Goal: Task Accomplishment & Management: Complete application form

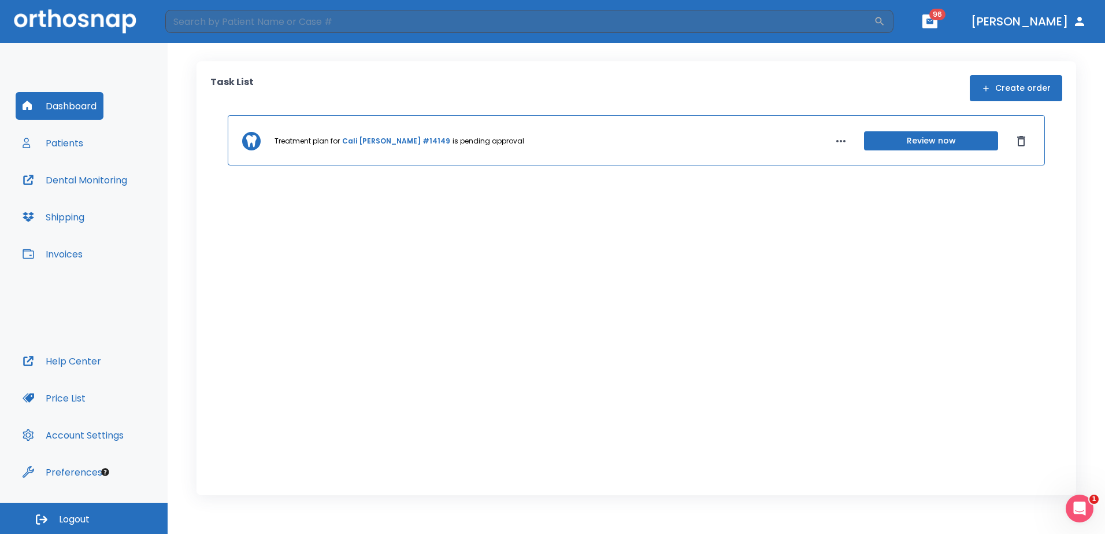
click at [1018, 86] on button "Create order" at bounding box center [1016, 88] width 92 height 26
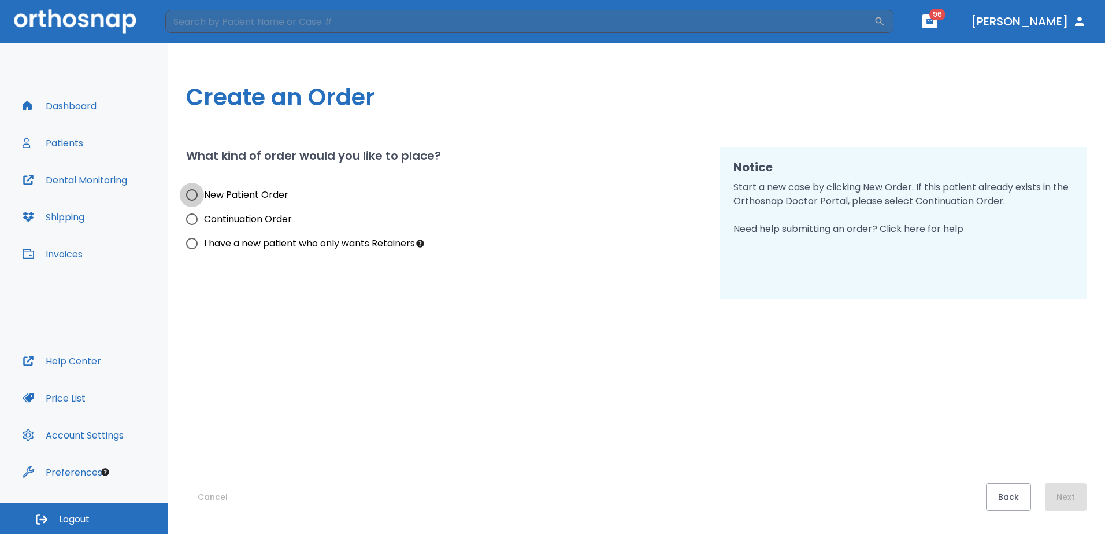
click at [191, 195] on input "New Patient Order" at bounding box center [192, 195] width 24 height 24
radio input "true"
click at [1067, 492] on button "Next" at bounding box center [1066, 497] width 42 height 28
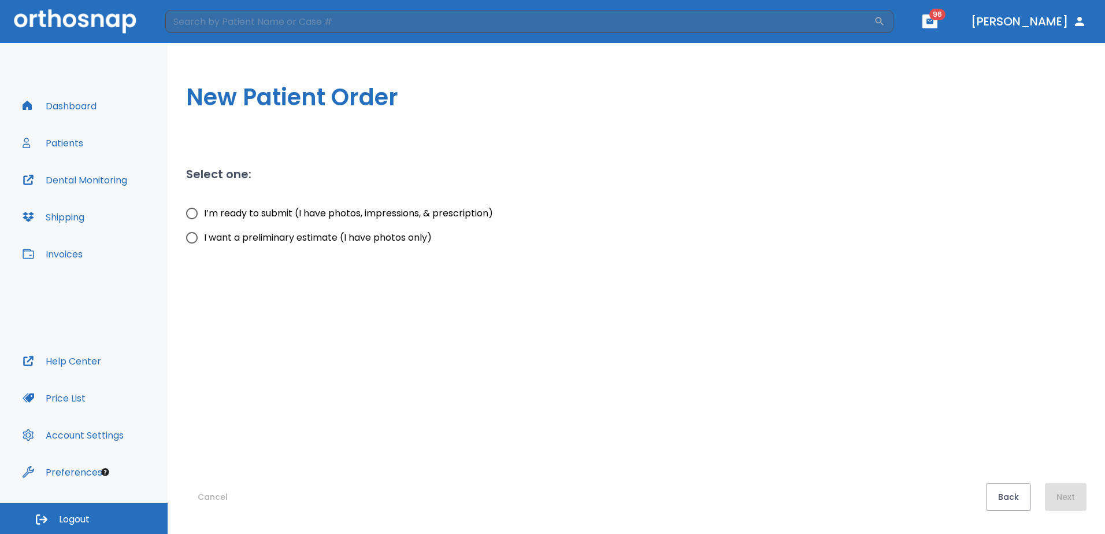
click at [190, 216] on input "I’m ready to submit (I have photos, impressions, & prescription)" at bounding box center [192, 213] width 24 height 24
radio input "true"
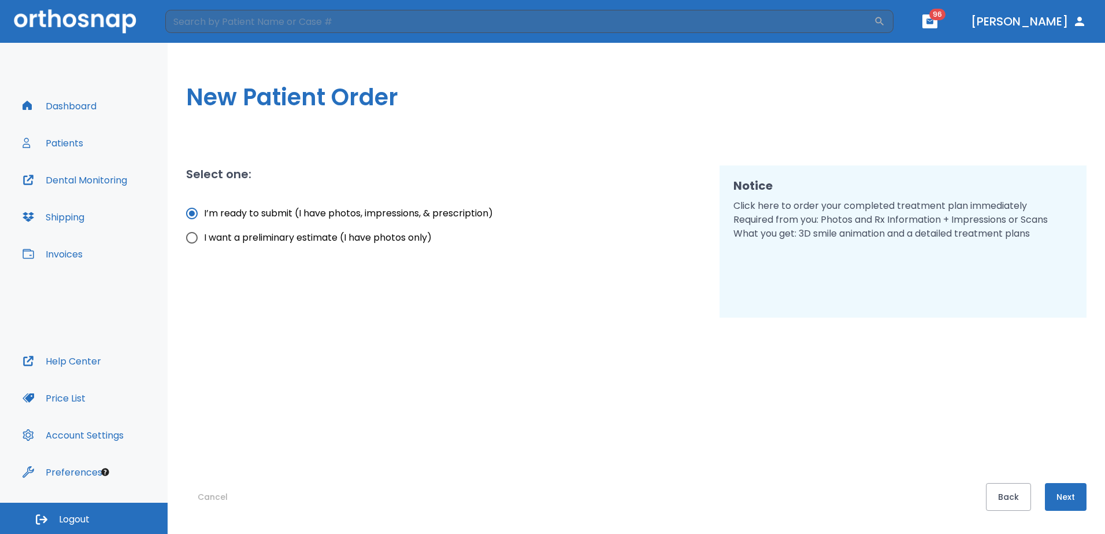
click at [1063, 494] on button "Next" at bounding box center [1066, 497] width 42 height 28
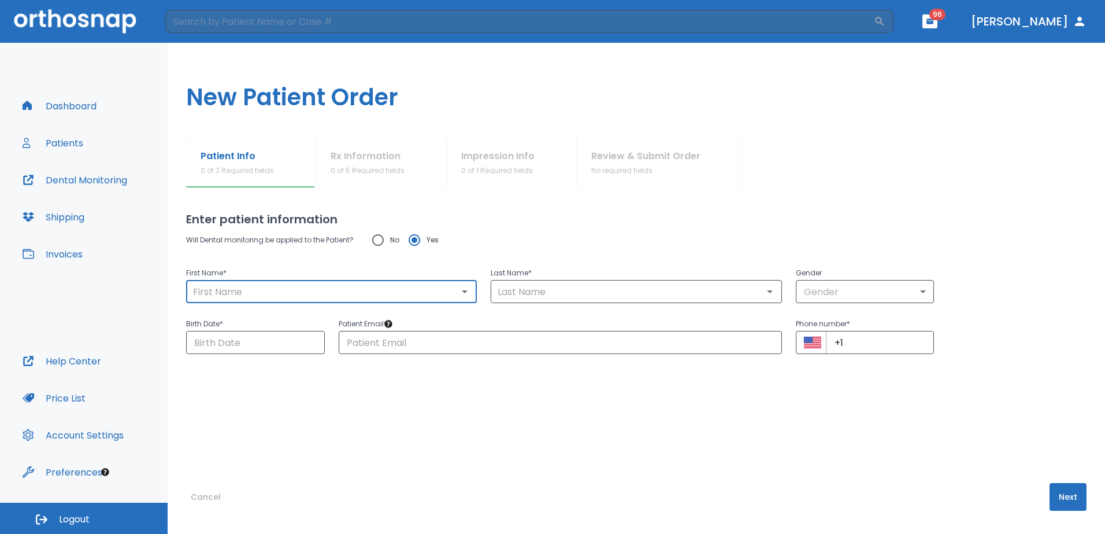
click at [277, 295] on input "text" at bounding box center [332, 291] width 284 height 16
type input "[PERSON_NAME]"
click at [511, 291] on input "text" at bounding box center [636, 291] width 284 height 16
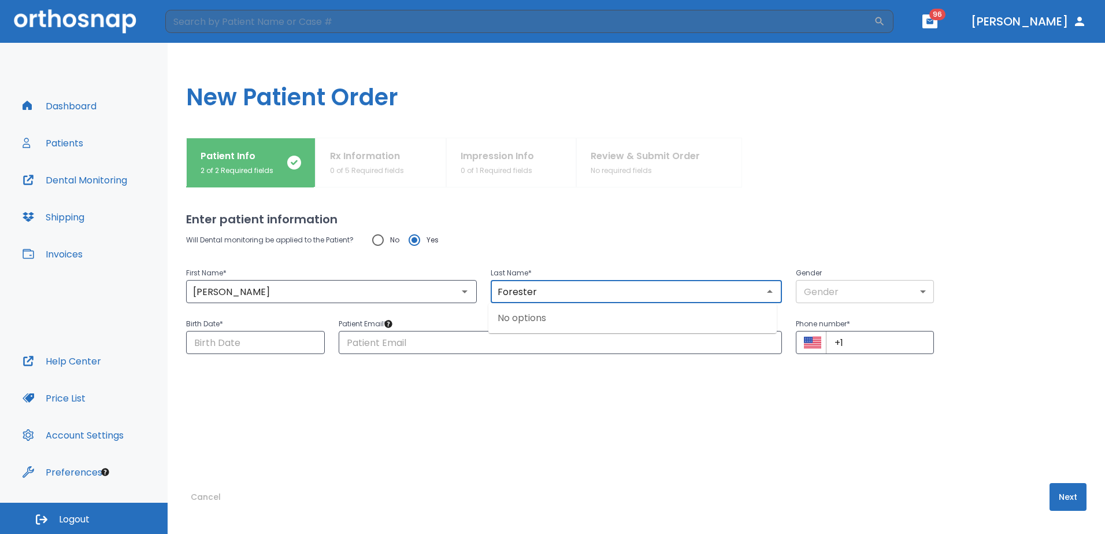
type input "Forester"
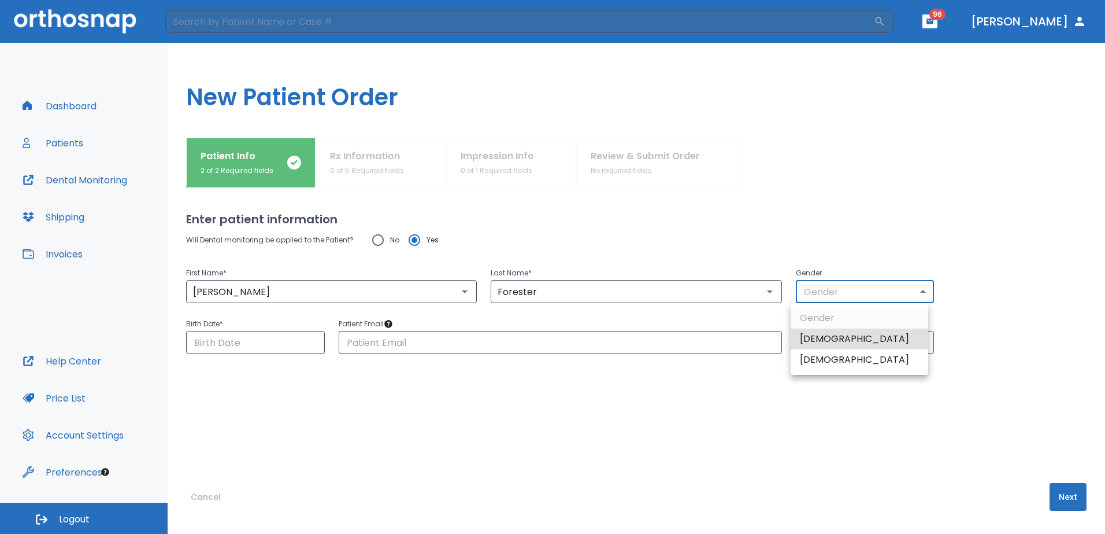
click at [893, 292] on body "​ 96 [PERSON_NAME] Dashboard Patients Dental Monitoring Shipping Invoices Help …" at bounding box center [552, 267] width 1105 height 534
click at [851, 355] on li "[DEMOGRAPHIC_DATA]" at bounding box center [860, 359] width 138 height 21
type input "0"
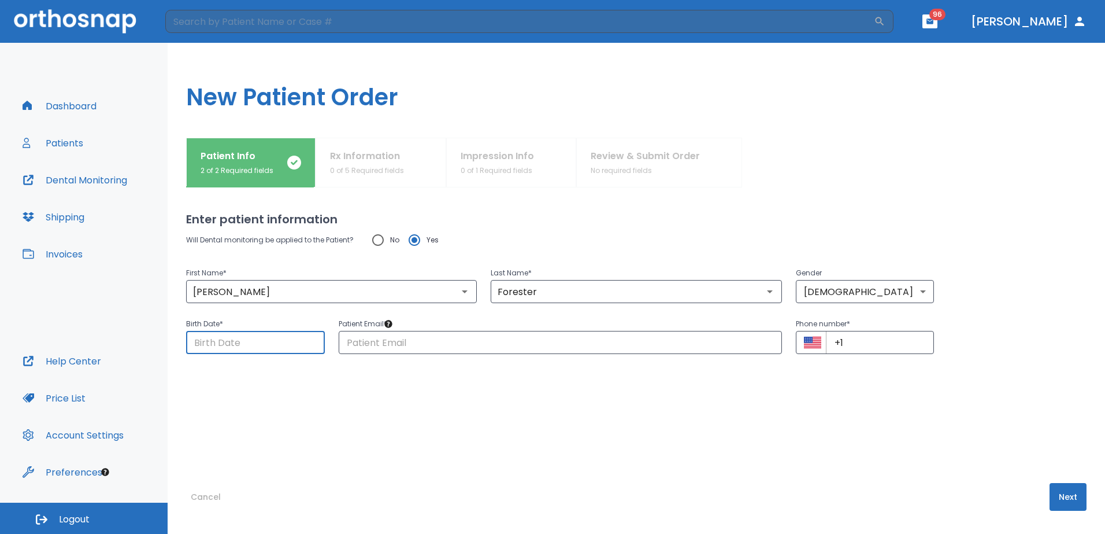
click at [295, 347] on input "Choose date" at bounding box center [255, 342] width 139 height 23
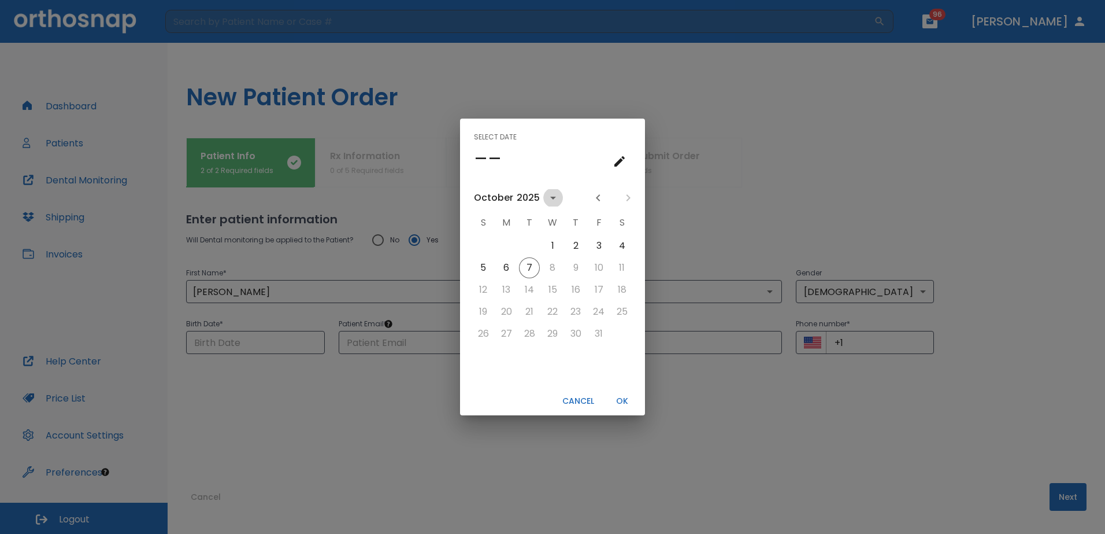
click at [547, 199] on icon "calendar view is open, switch to year view" at bounding box center [553, 198] width 14 height 14
click at [548, 262] on button "1997" at bounding box center [553, 259] width 42 height 21
click at [544, 197] on icon "calendar view is open, switch to year view" at bounding box center [550, 198] width 14 height 14
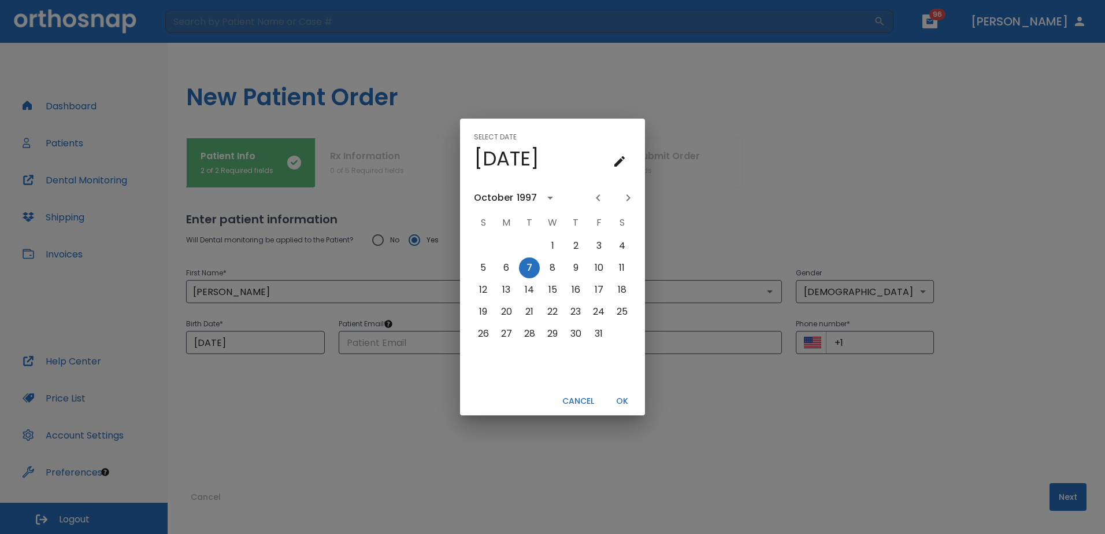
scroll to position [889, 0]
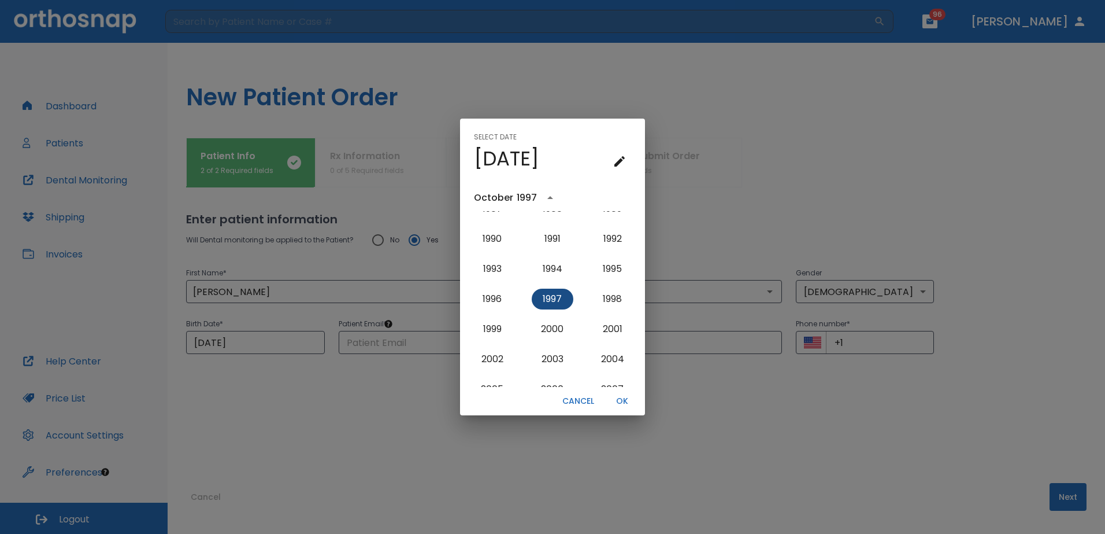
click at [543, 301] on button "1997" at bounding box center [553, 298] width 42 height 21
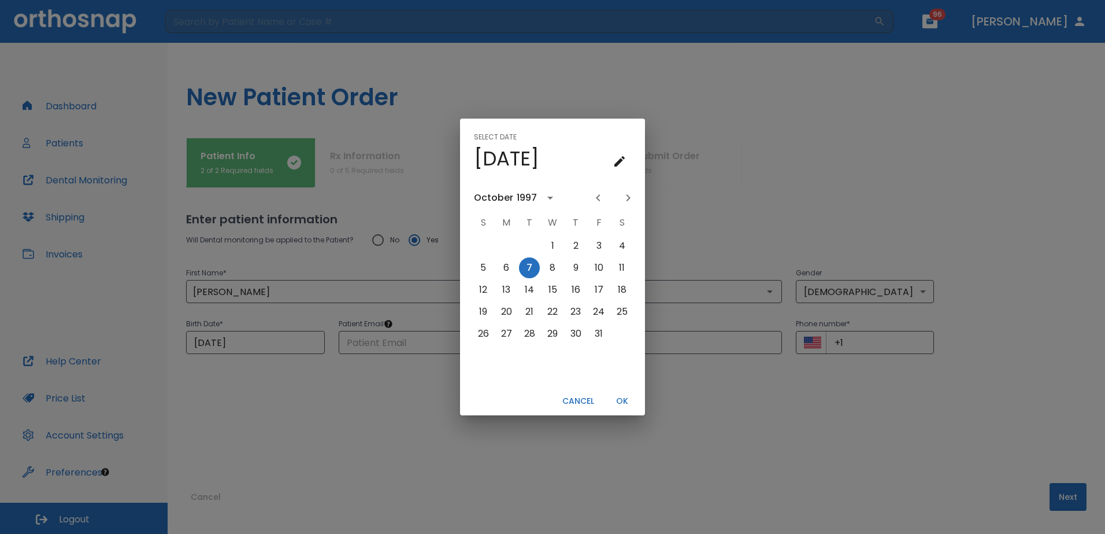
click at [600, 195] on icon "Previous month" at bounding box center [598, 197] width 4 height 7
click at [530, 262] on button "10" at bounding box center [529, 267] width 21 height 21
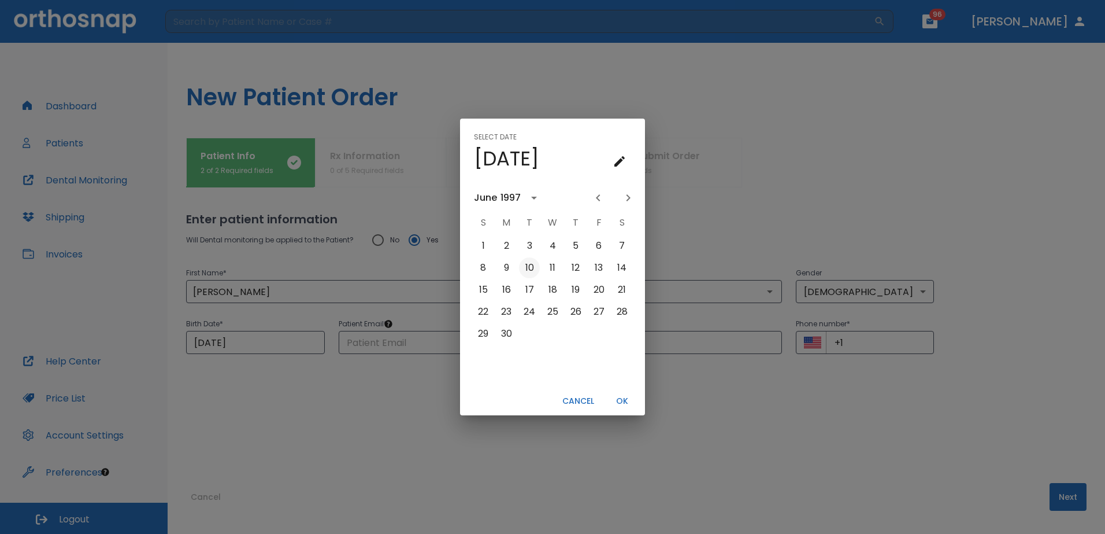
type input "[DATE]"
click at [622, 399] on button "OK" at bounding box center [622, 400] width 37 height 19
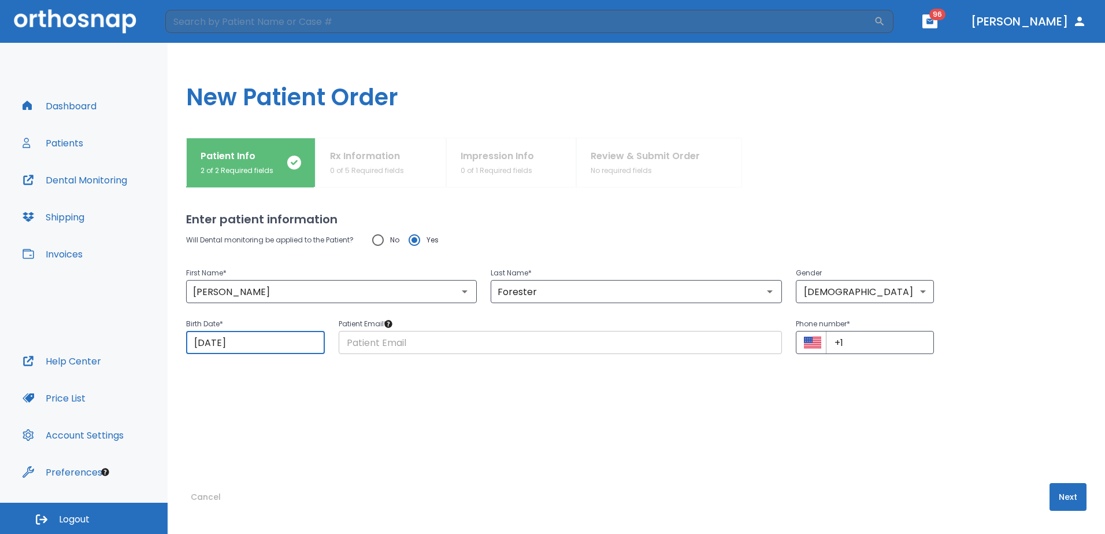
click at [435, 342] on input "text" at bounding box center [560, 342] width 443 height 23
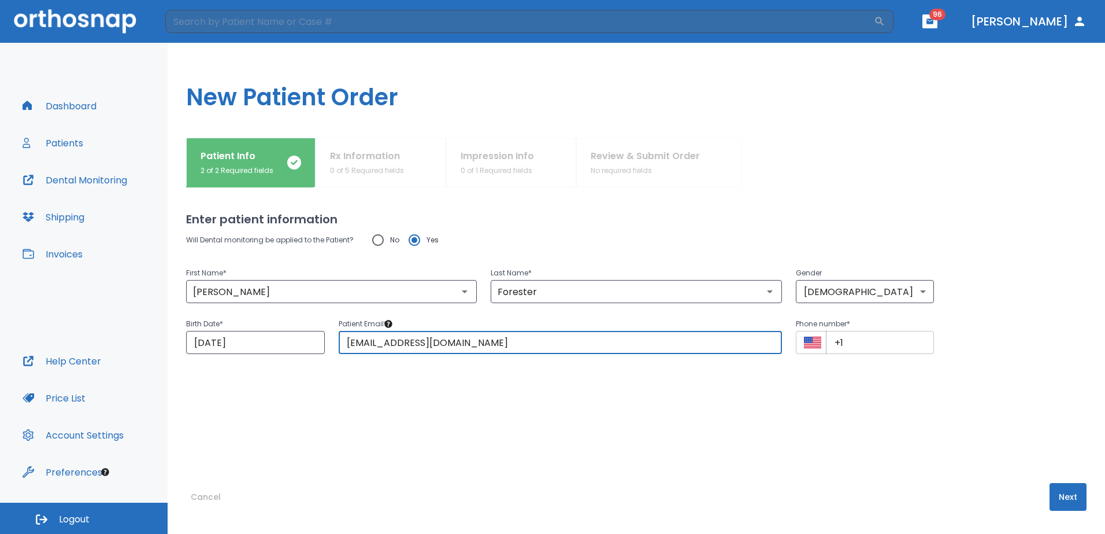
type input "[EMAIL_ADDRESS][DOMAIN_NAME]"
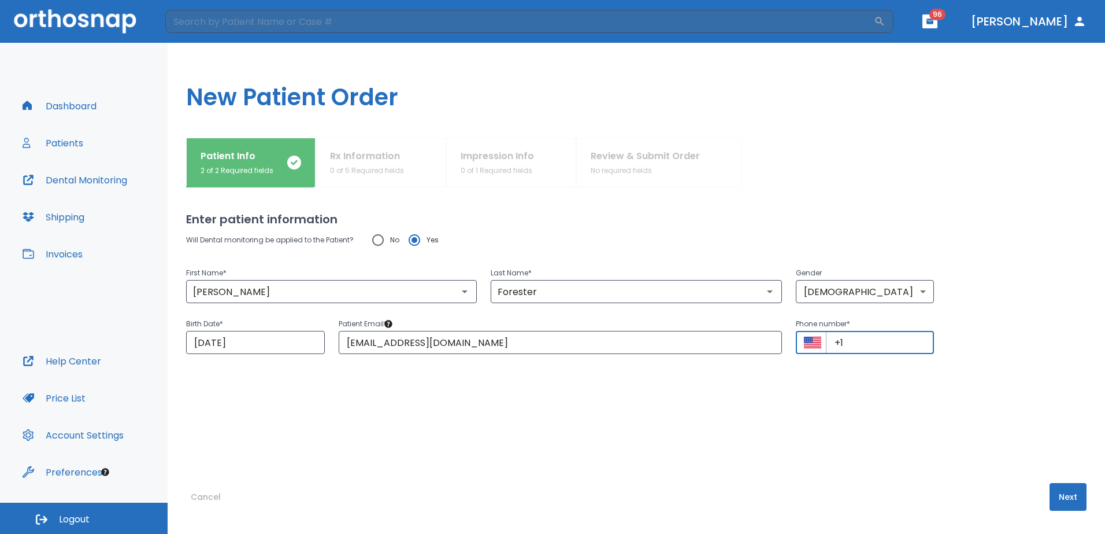
click at [897, 346] on input "+1" at bounding box center [880, 342] width 109 height 23
type input "[PHONE_NUMBER]"
click at [1058, 498] on button "Next" at bounding box center [1068, 497] width 37 height 28
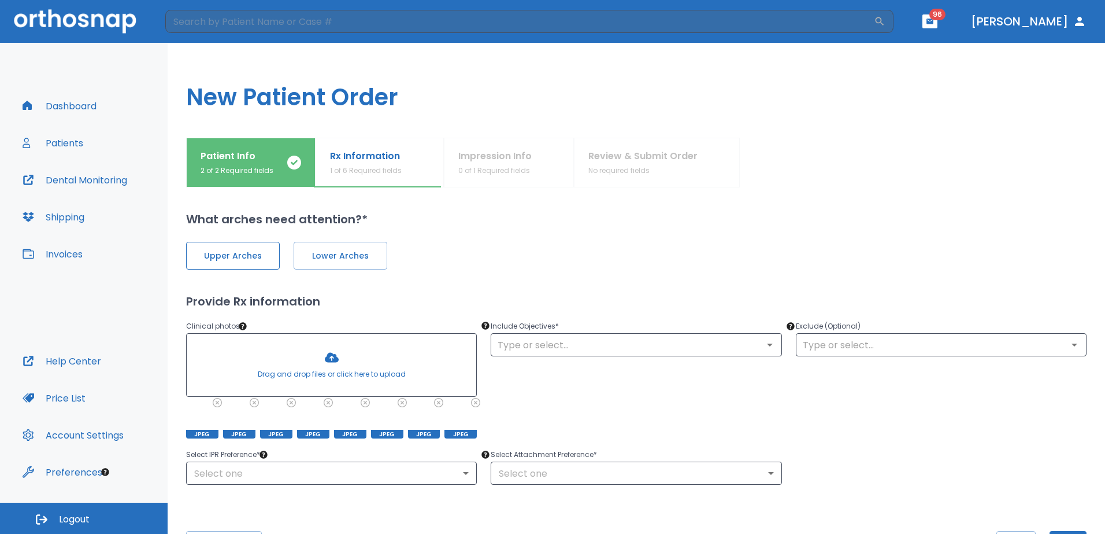
click at [229, 263] on button "Upper Arches" at bounding box center [233, 256] width 94 height 28
click at [768, 342] on icon "Open" at bounding box center [770, 345] width 14 height 14
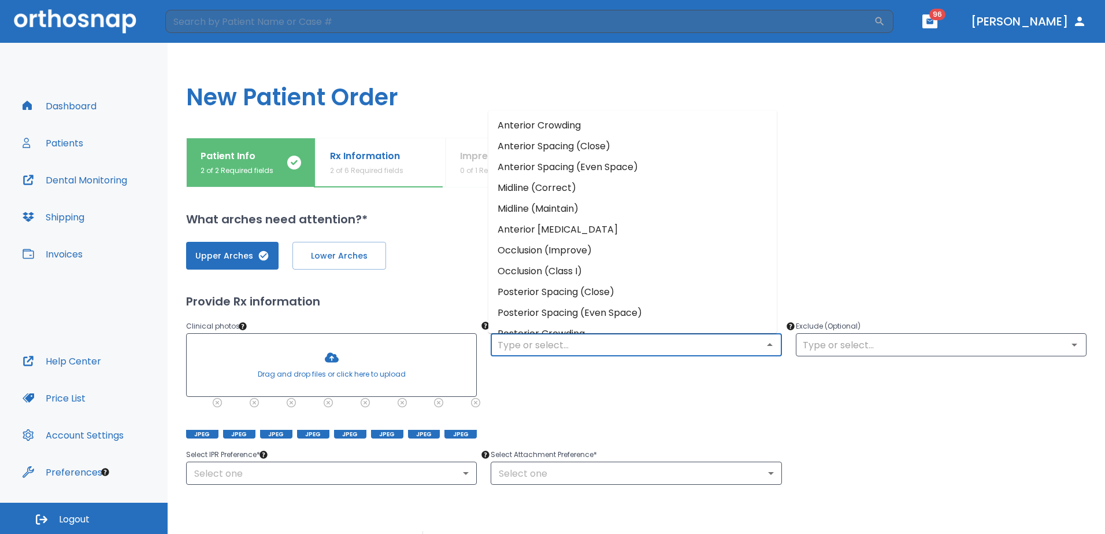
click at [610, 132] on li "Anterior Crowding" at bounding box center [632, 125] width 288 height 21
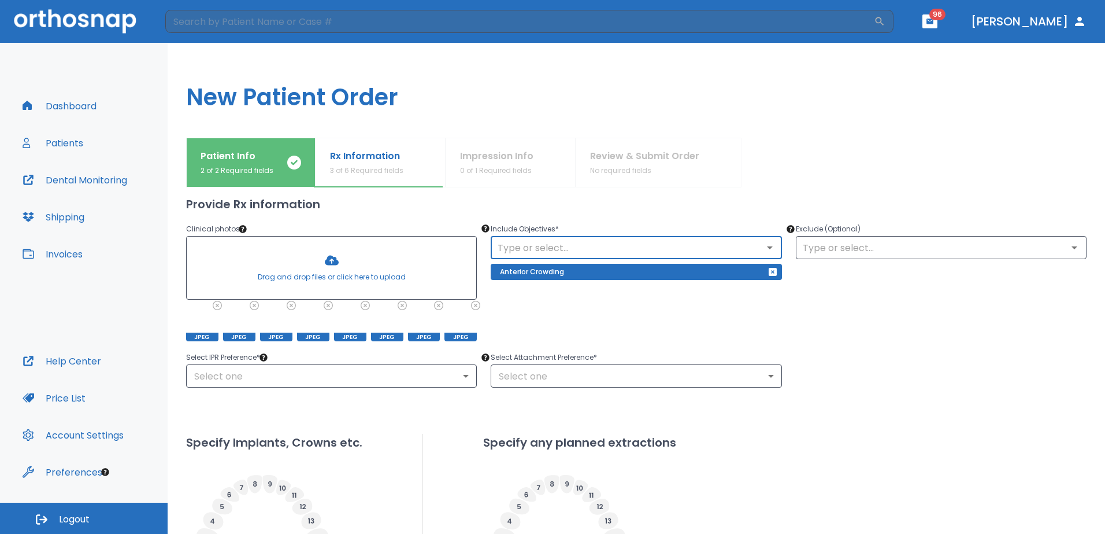
scroll to position [116, 0]
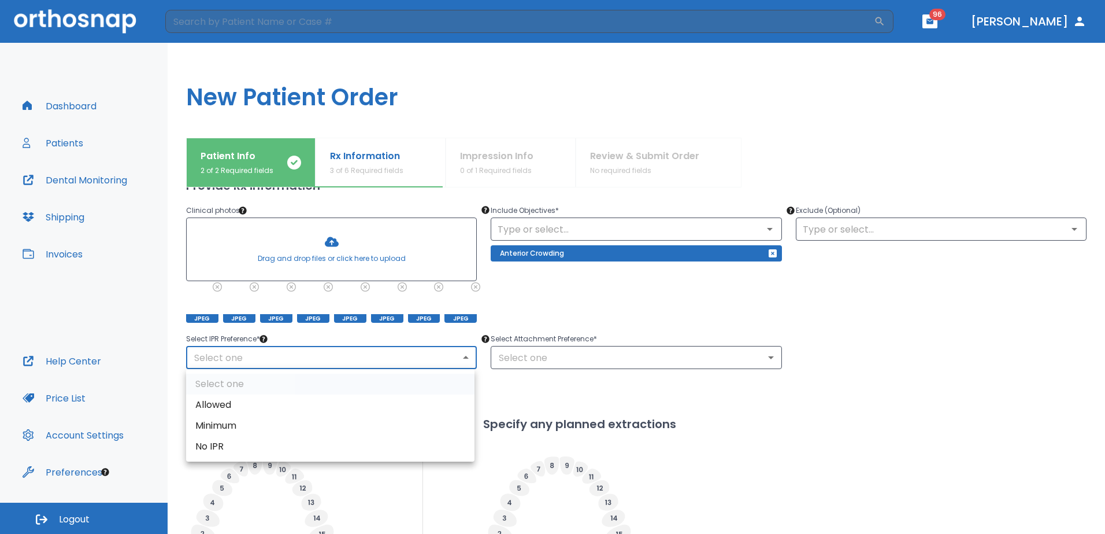
click at [466, 358] on body "​ 96 [PERSON_NAME] Dashboard Patients Dental Monitoring Shipping Invoices Help …" at bounding box center [552, 267] width 1105 height 534
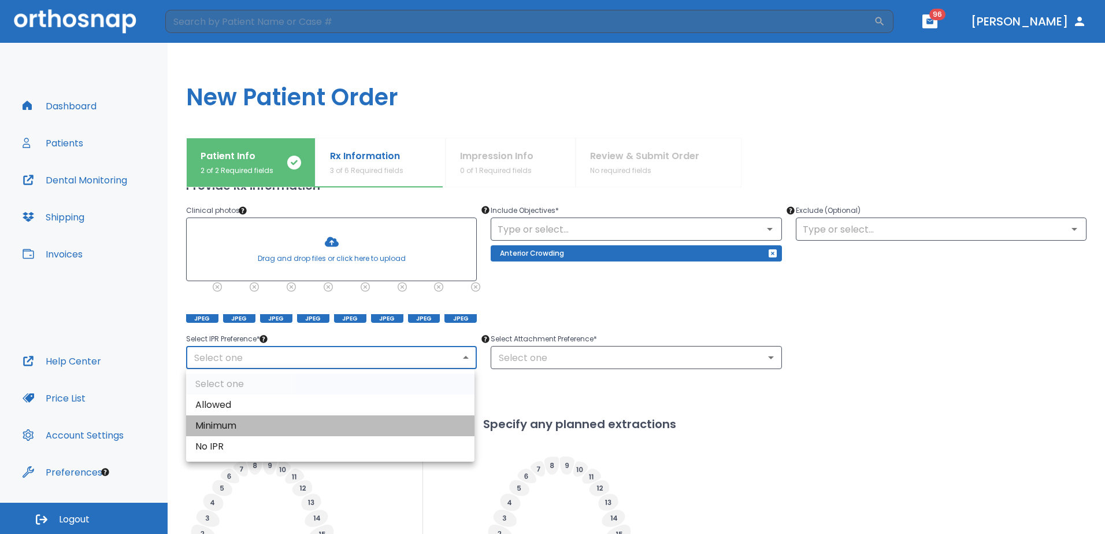
click at [357, 420] on li "Minimum" at bounding box center [330, 425] width 288 height 21
type input "2"
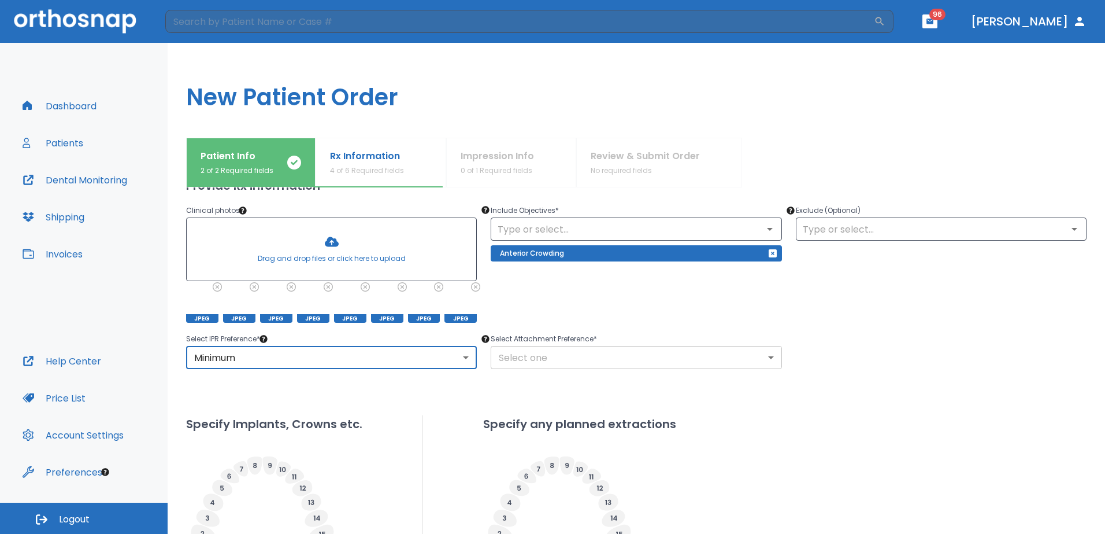
click at [765, 358] on body "​ 96 [PERSON_NAME] Dashboard Patients Dental Monitoring Shipping Invoices Help …" at bounding box center [552, 267] width 1105 height 534
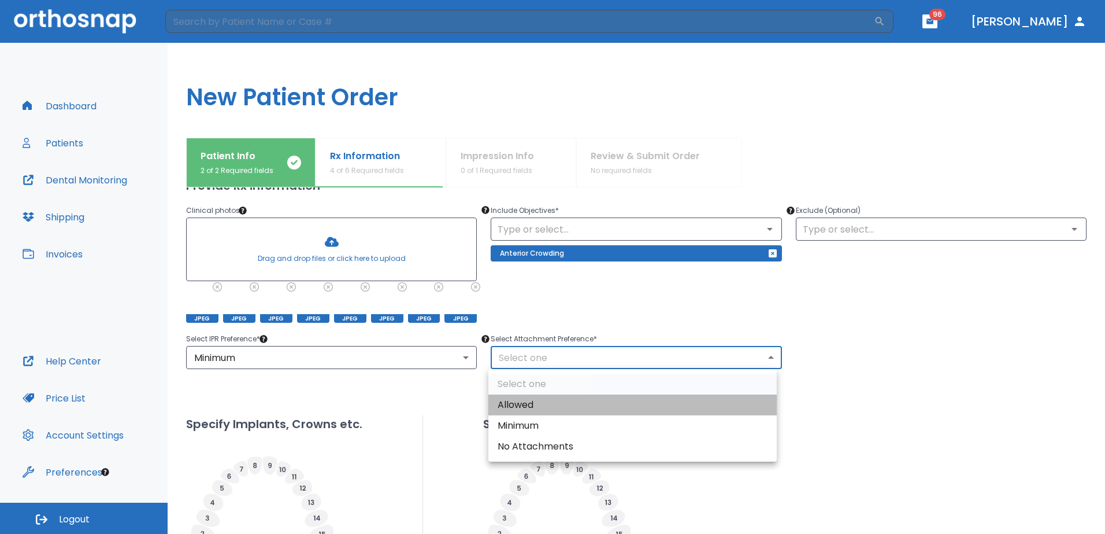
click at [649, 398] on li "Allowed" at bounding box center [632, 404] width 288 height 21
type input "1"
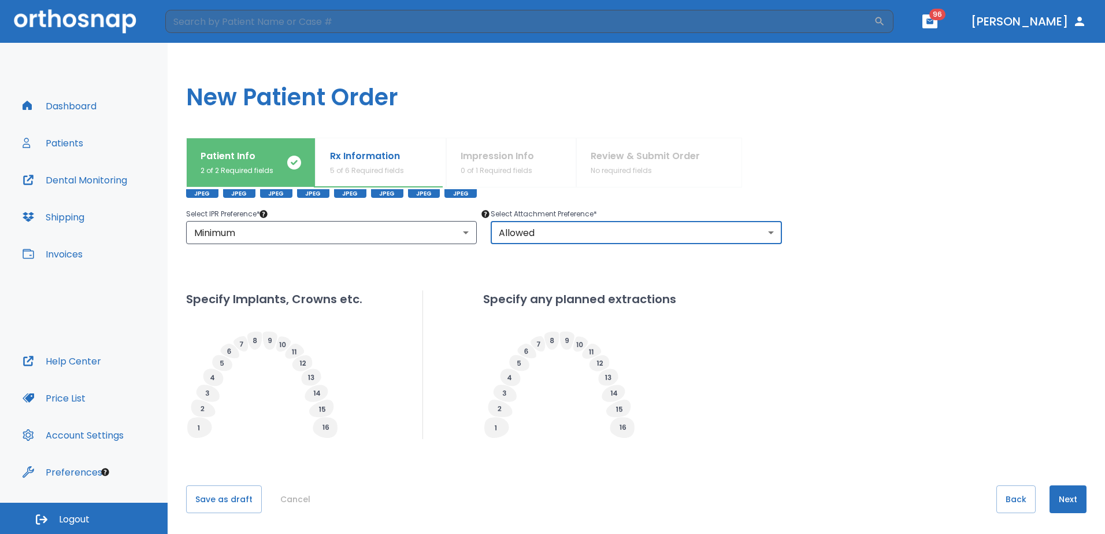
scroll to position [243, 0]
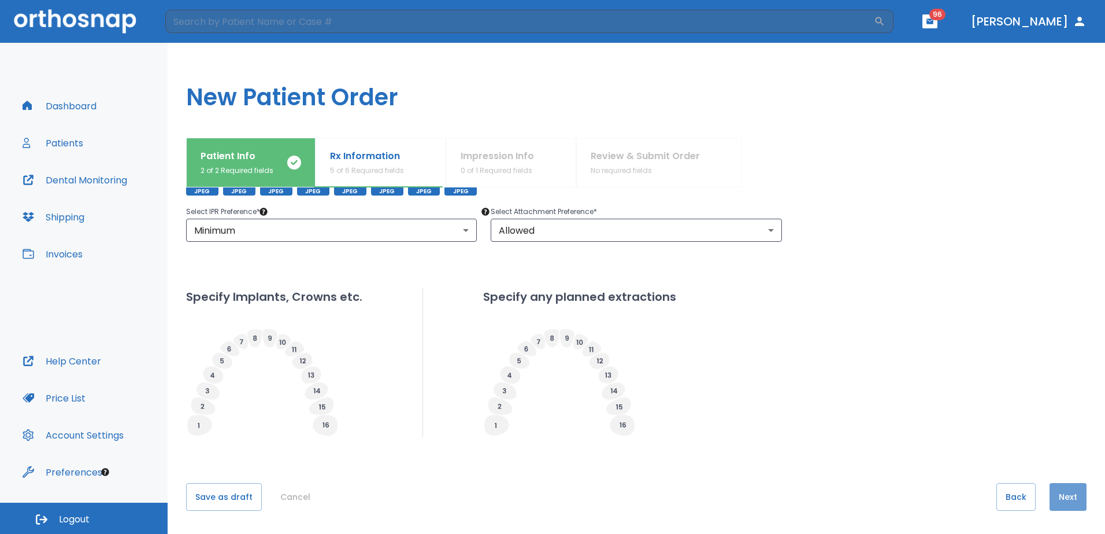
click at [1057, 495] on button "Next" at bounding box center [1068, 497] width 37 height 28
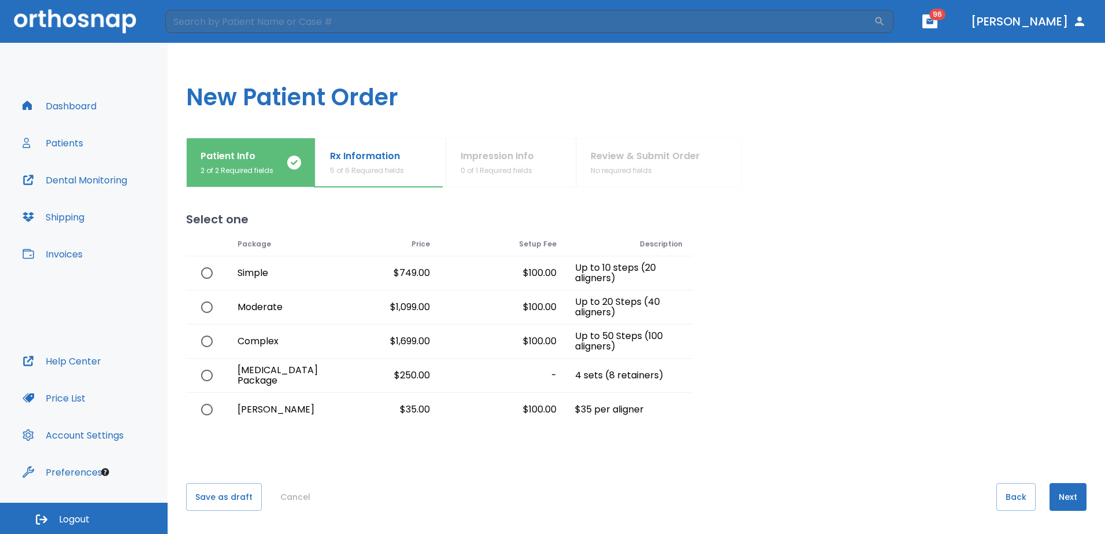
click at [209, 271] on input "radio" at bounding box center [207, 273] width 24 height 24
radio input "true"
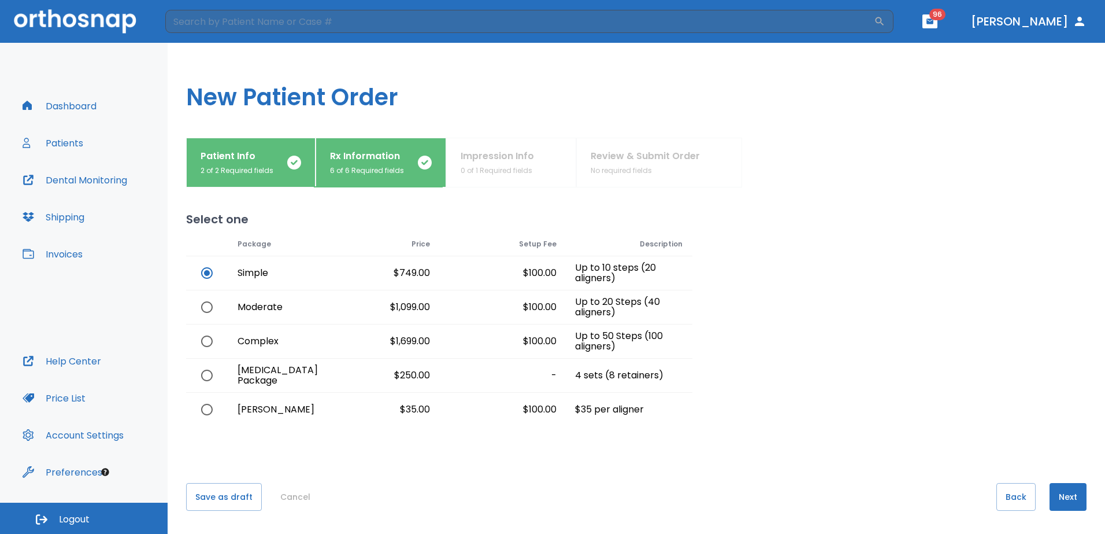
click at [205, 272] on input "radio" at bounding box center [207, 273] width 24 height 24
click at [209, 405] on input "radio" at bounding box center [207, 409] width 24 height 24
radio input "true"
radio input "false"
click at [1065, 499] on button "Next" at bounding box center [1068, 497] width 37 height 28
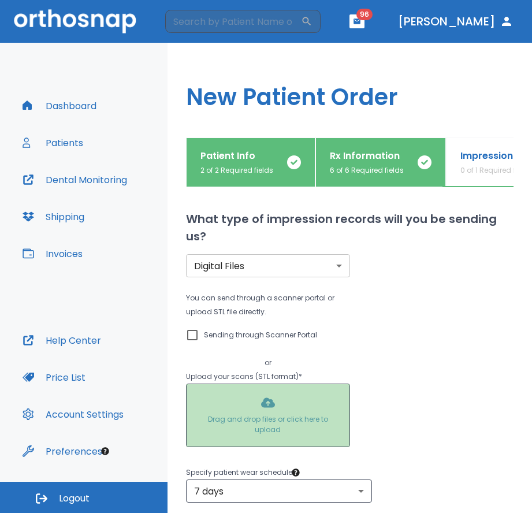
click at [274, 431] on div at bounding box center [268, 415] width 163 height 62
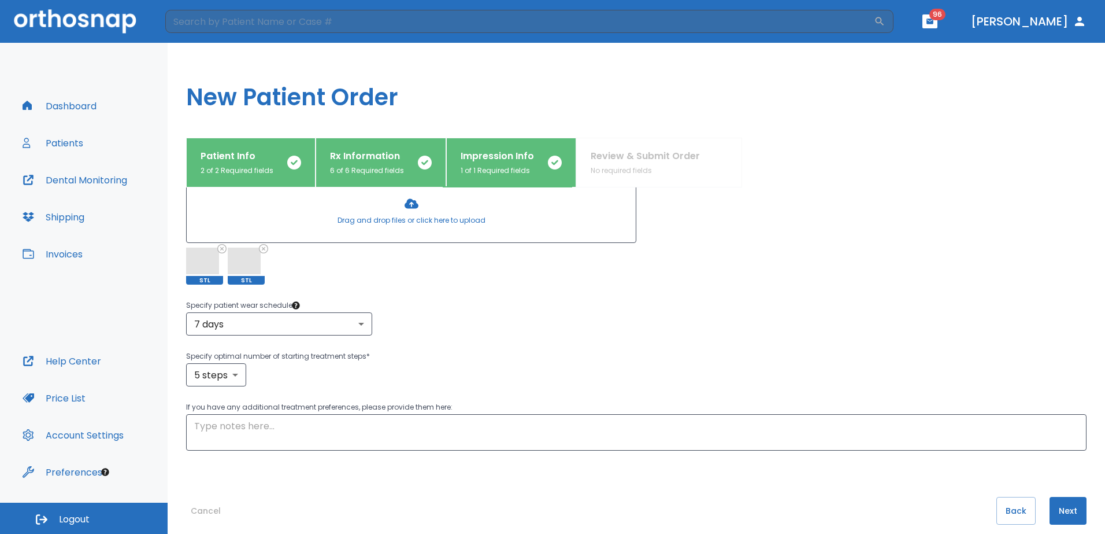
scroll to position [187, 0]
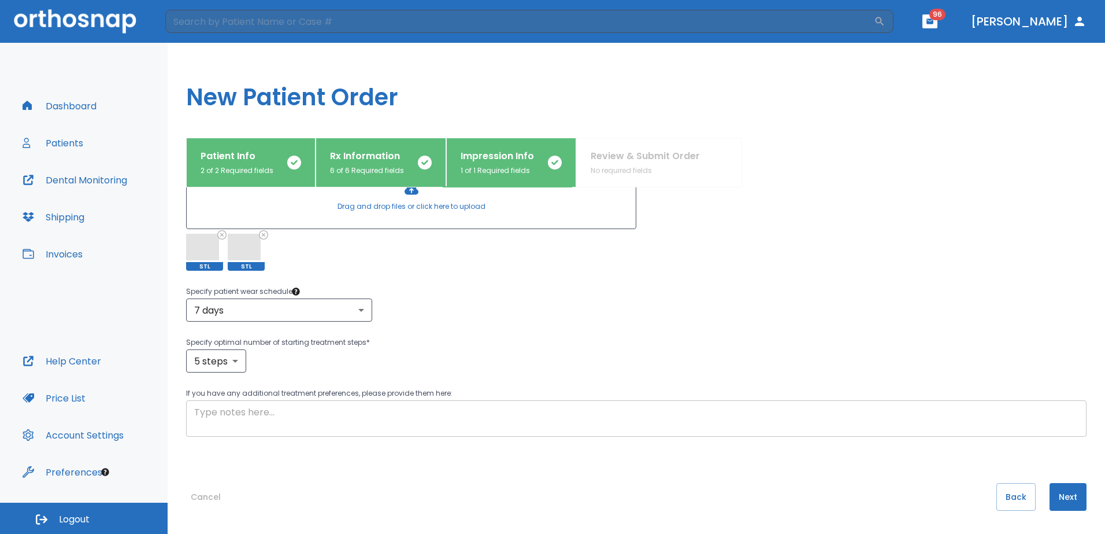
click at [396, 424] on textarea at bounding box center [636, 418] width 884 height 27
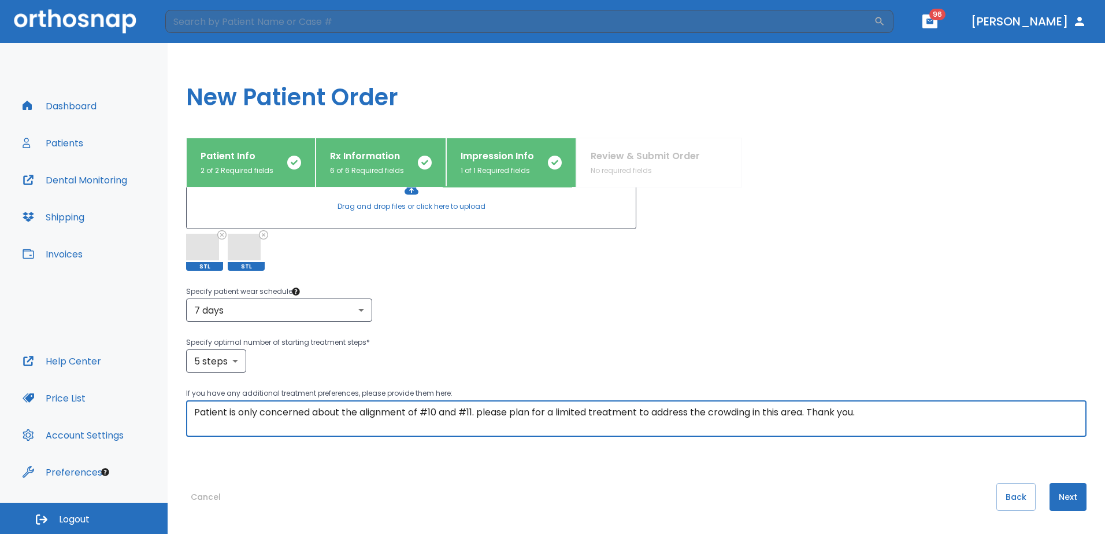
type textarea "Patient is only concerned about the alignment of #10 and #11. please plan for a…"
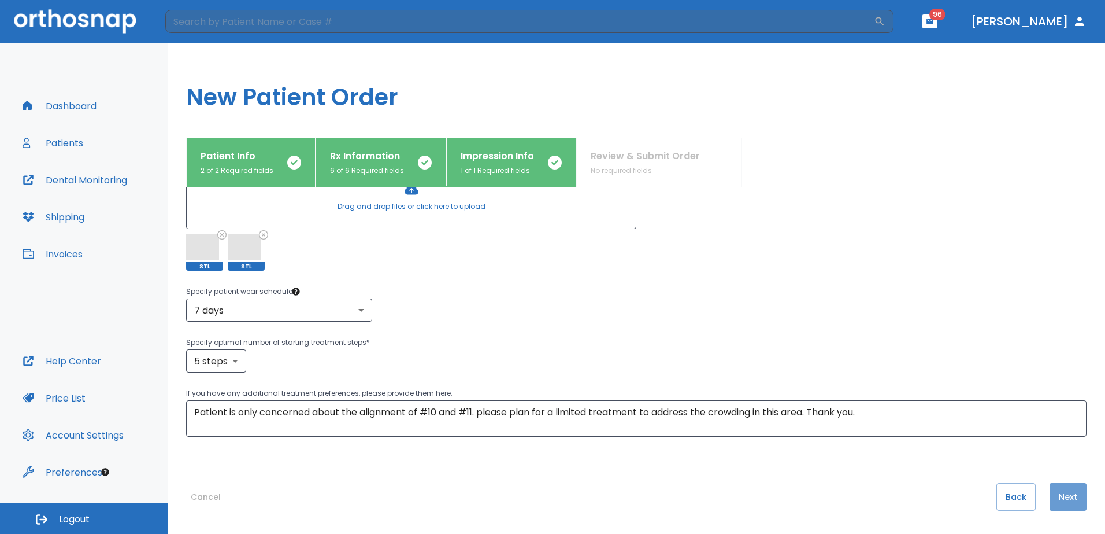
click at [1068, 489] on button "Next" at bounding box center [1068, 497] width 37 height 28
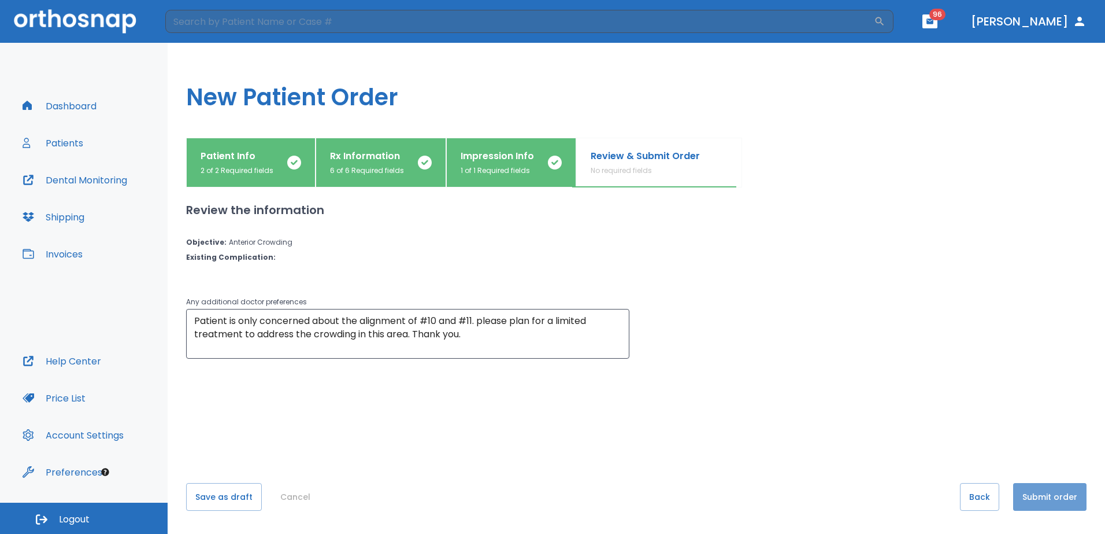
click at [1042, 494] on button "Submit order" at bounding box center [1049, 497] width 73 height 28
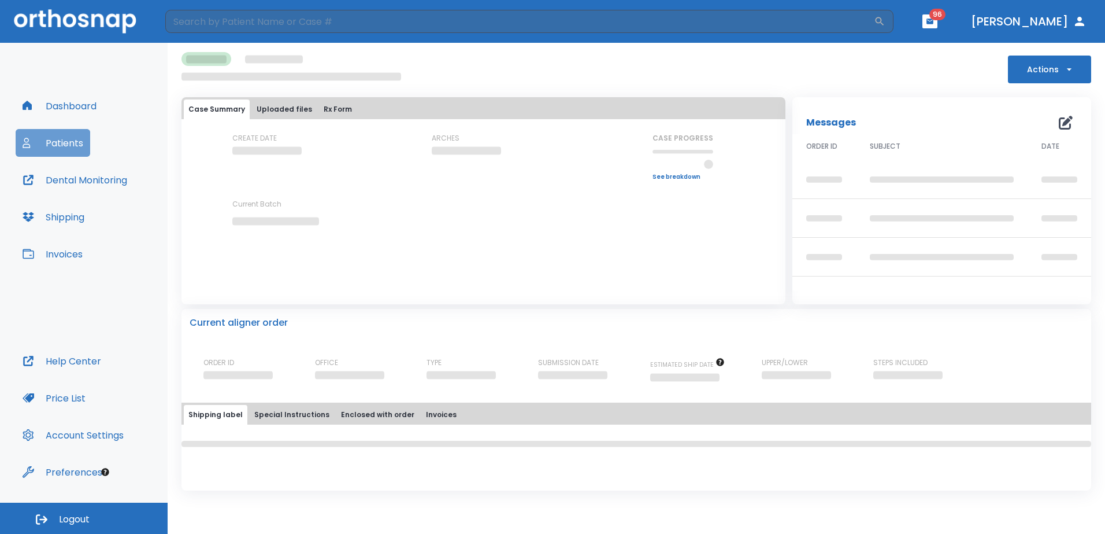
click at [60, 142] on button "Patients" at bounding box center [53, 143] width 75 height 28
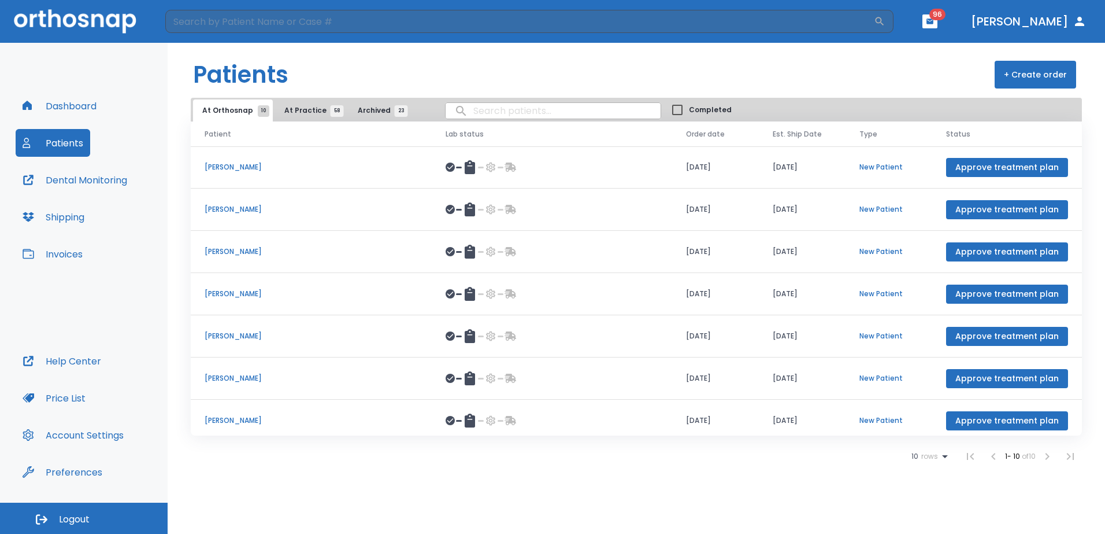
click at [62, 103] on button "Dashboard" at bounding box center [60, 106] width 88 height 28
